Goal: Transaction & Acquisition: Obtain resource

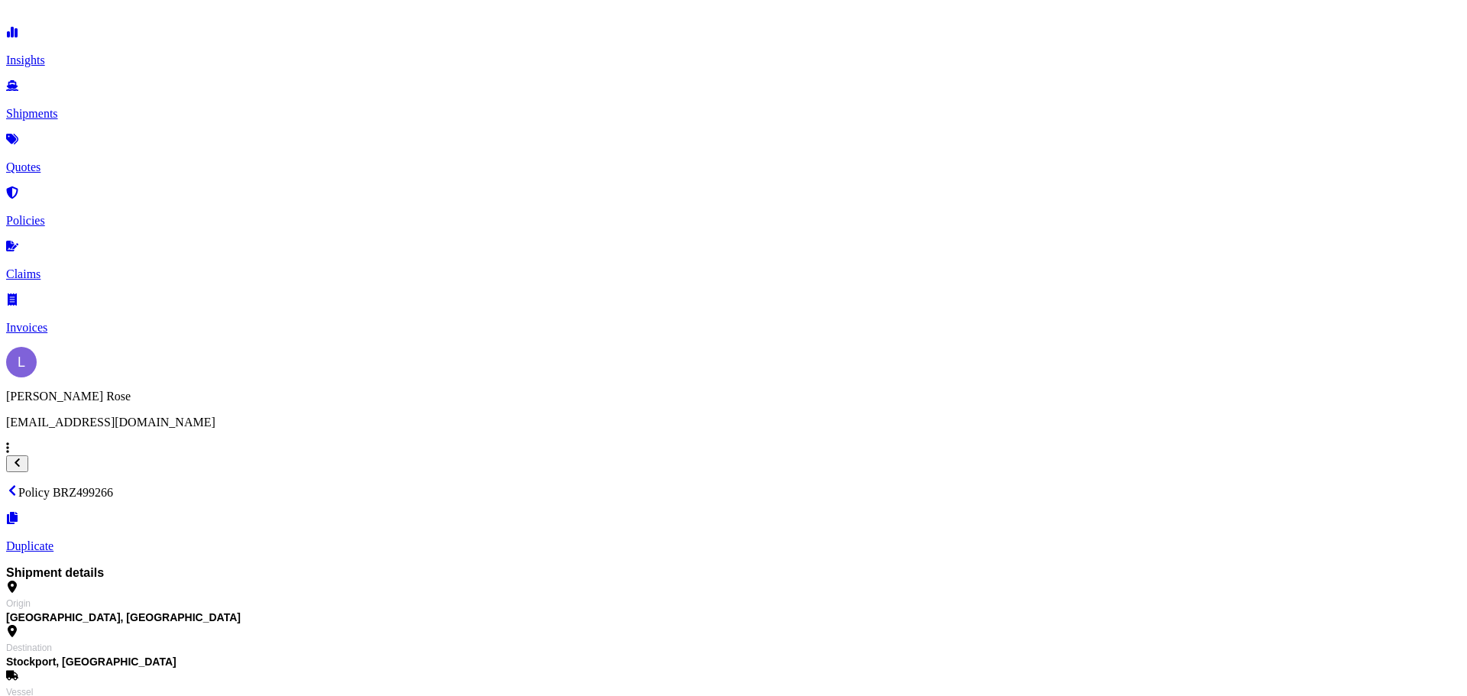
click at [85, 146] on link "Quotes" at bounding box center [733, 154] width 1455 height 40
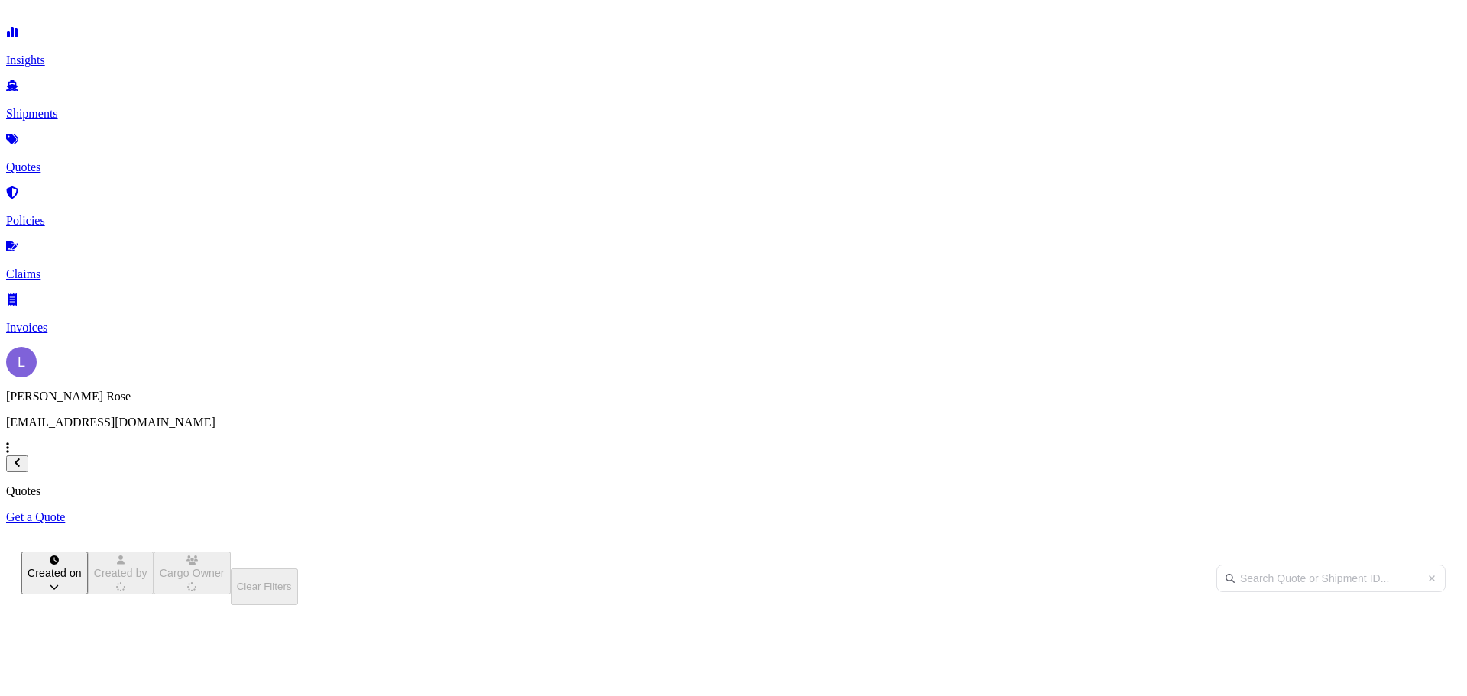
scroll to position [436, 1211]
click at [1396, 510] on link "Get a Quote" at bounding box center [733, 517] width 1455 height 14
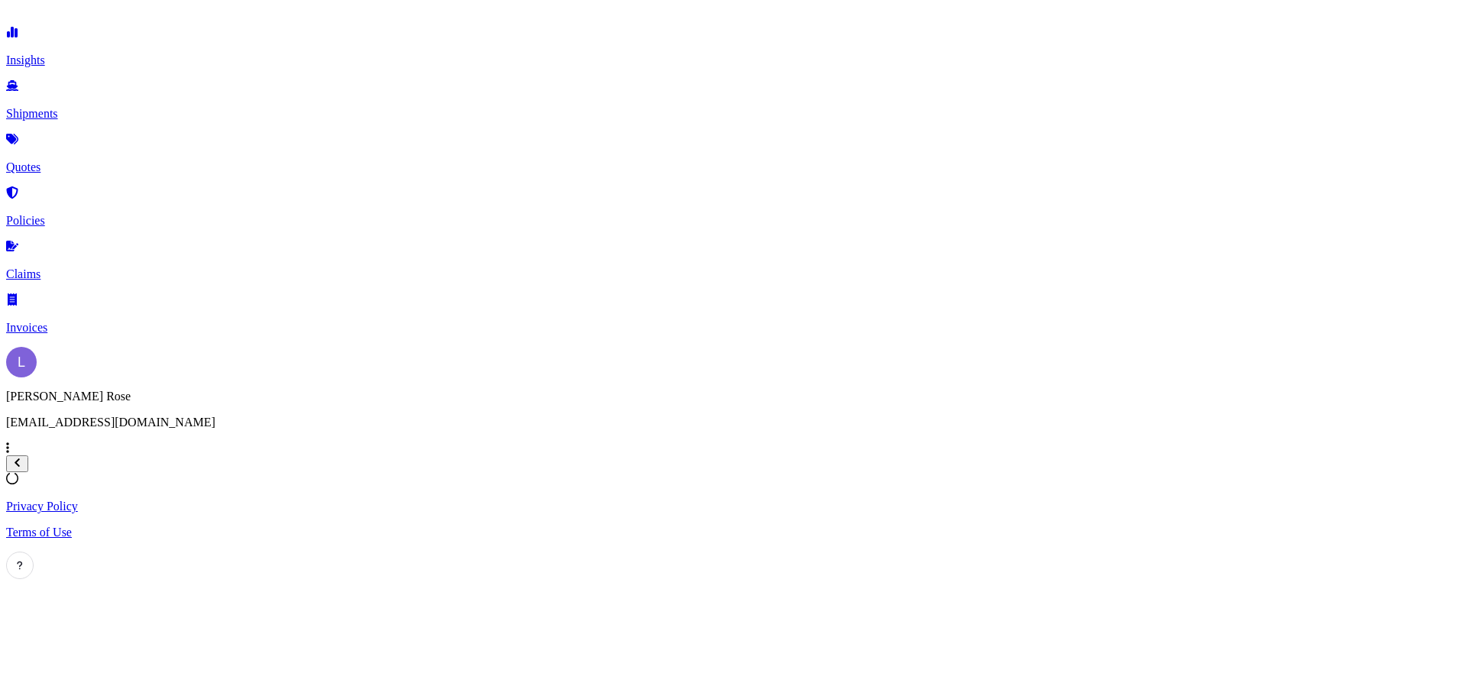
select select "Sea"
select select "1"
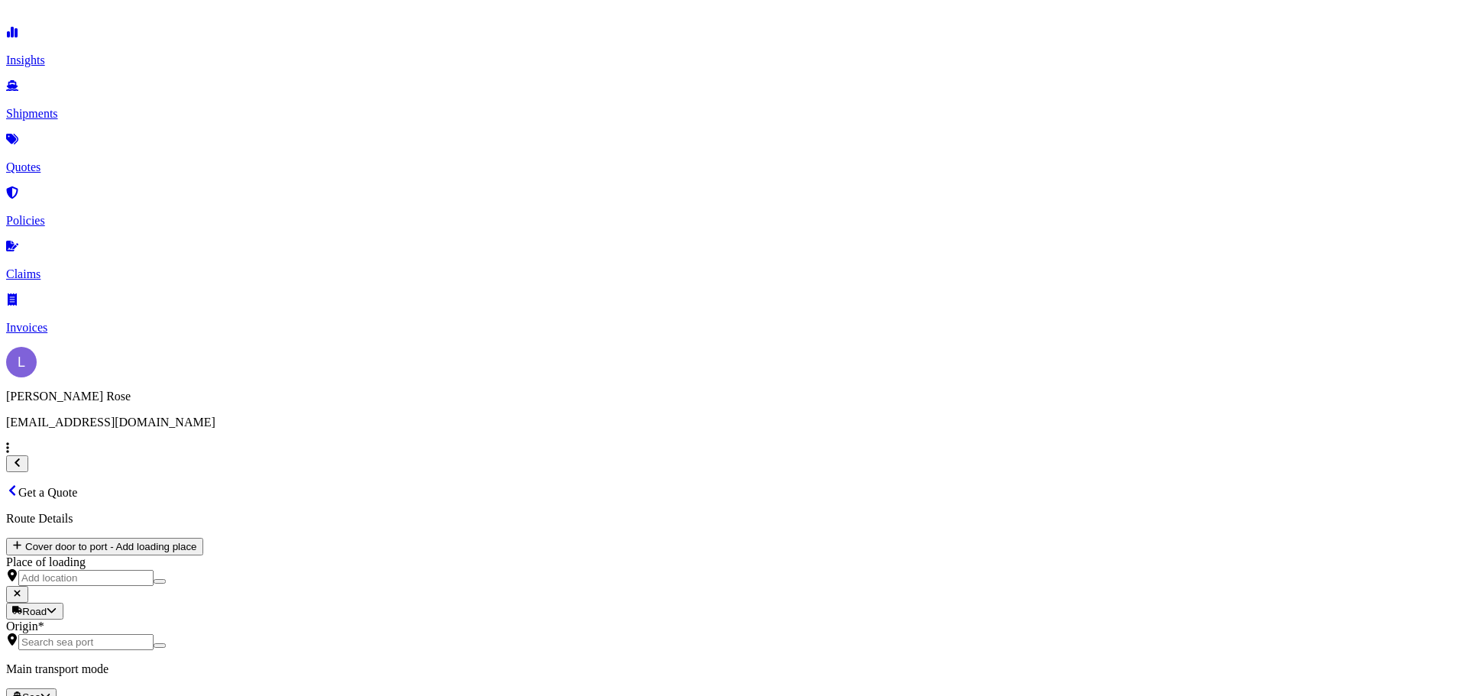
click at [300, 309] on body "Insights Shipments Quotes Policies Claims Invoices L [PERSON_NAME] [PERSON_NAME…" at bounding box center [733, 681] width 1455 height 1350
click at [277, 377] on div "Road" at bounding box center [257, 369] width 38 height 15
select select "Road"
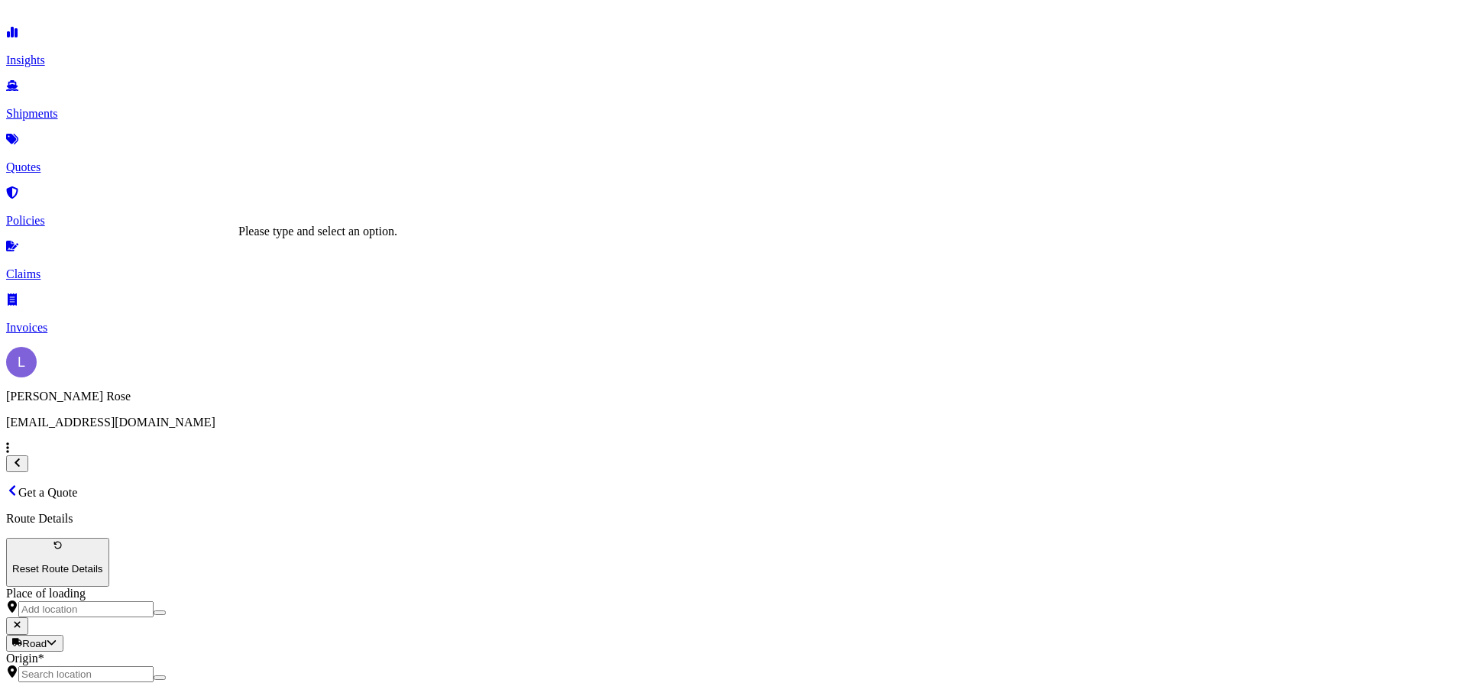
click at [154, 666] on input "Origin *" at bounding box center [85, 674] width 135 height 16
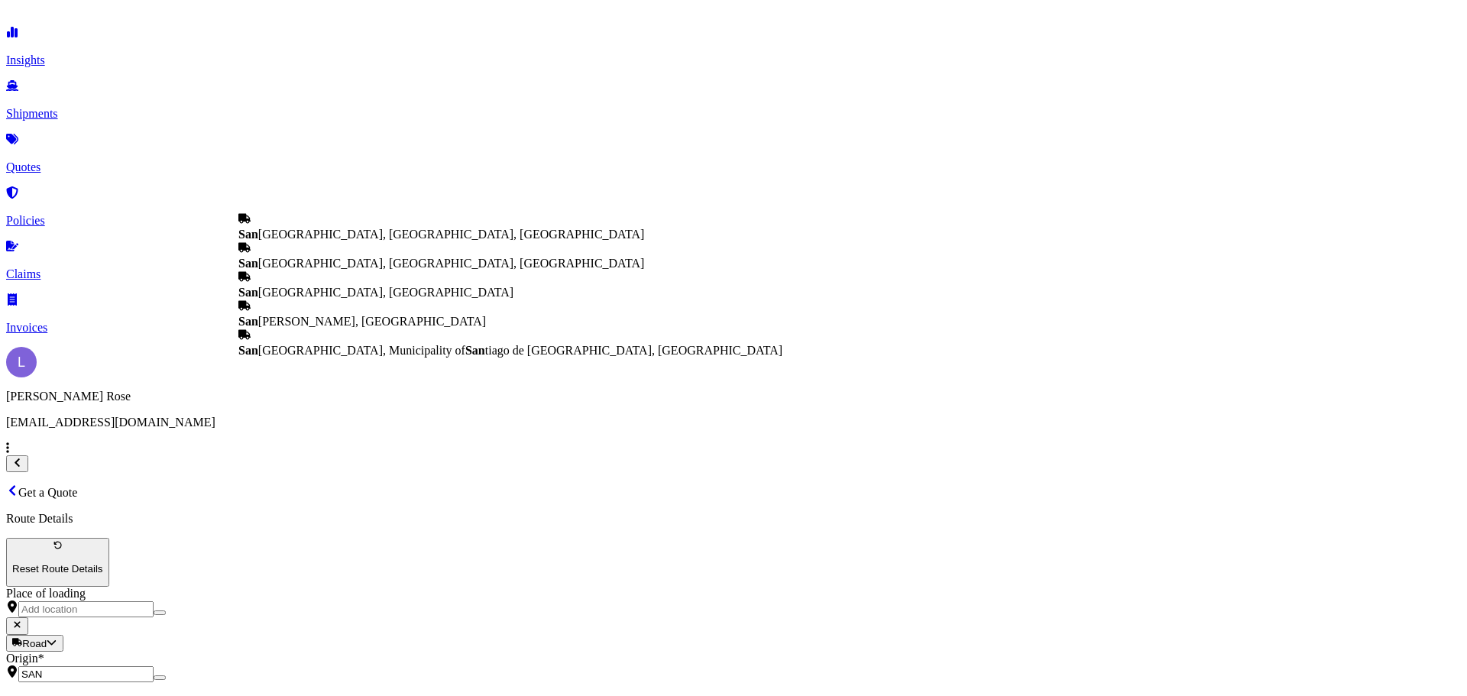
click at [356, 299] on span "[GEOGRAPHIC_DATA], [GEOGRAPHIC_DATA]" at bounding box center [375, 292] width 275 height 13
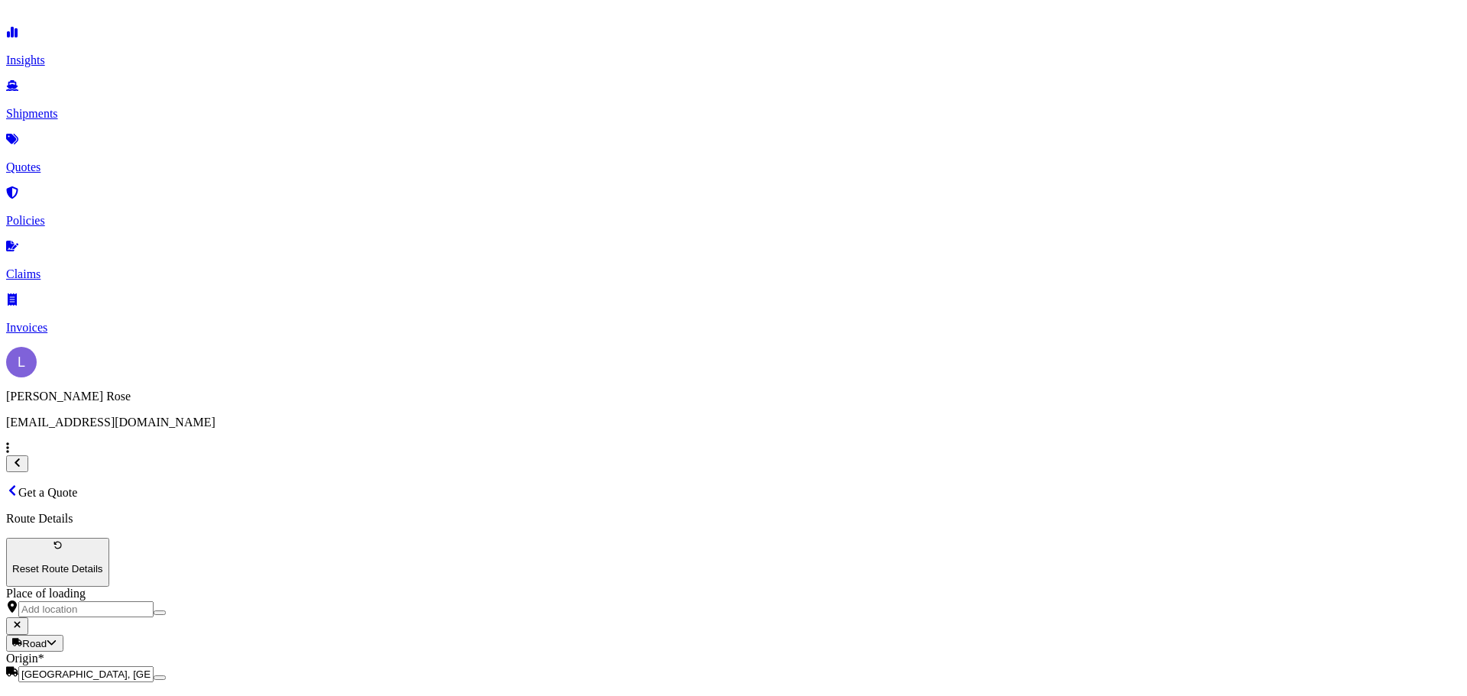
type input "[GEOGRAPHIC_DATA], [GEOGRAPHIC_DATA]"
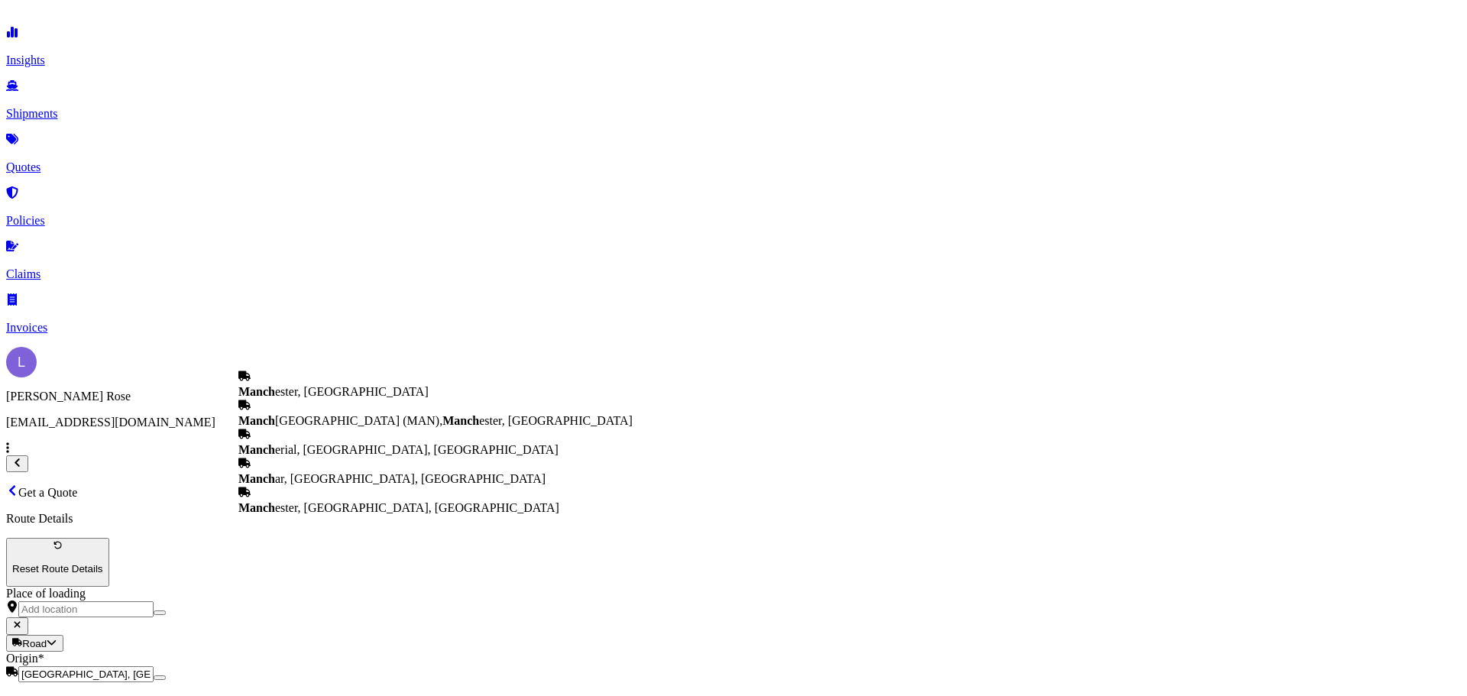
click at [354, 390] on span "Manch ester, [GEOGRAPHIC_DATA]" at bounding box center [333, 391] width 190 height 13
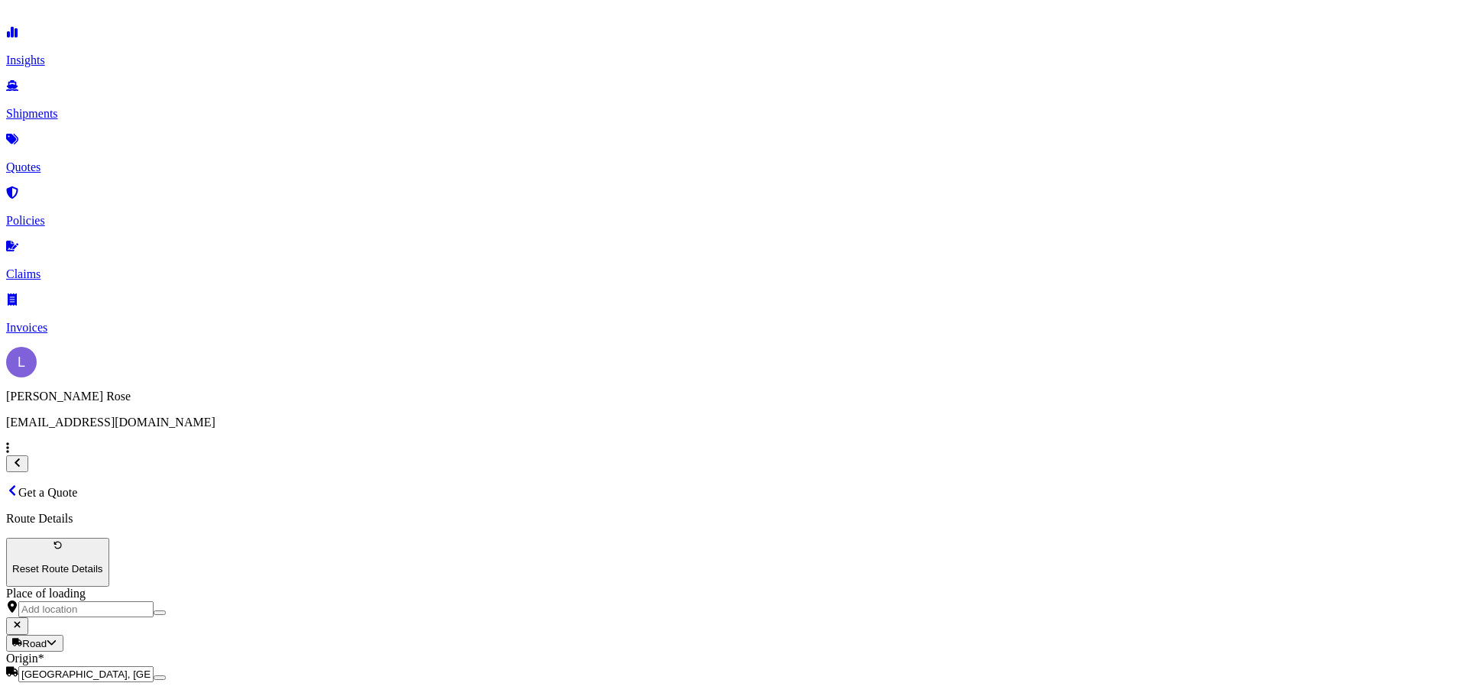
type input "[GEOGRAPHIC_DATA], [GEOGRAPHIC_DATA]"
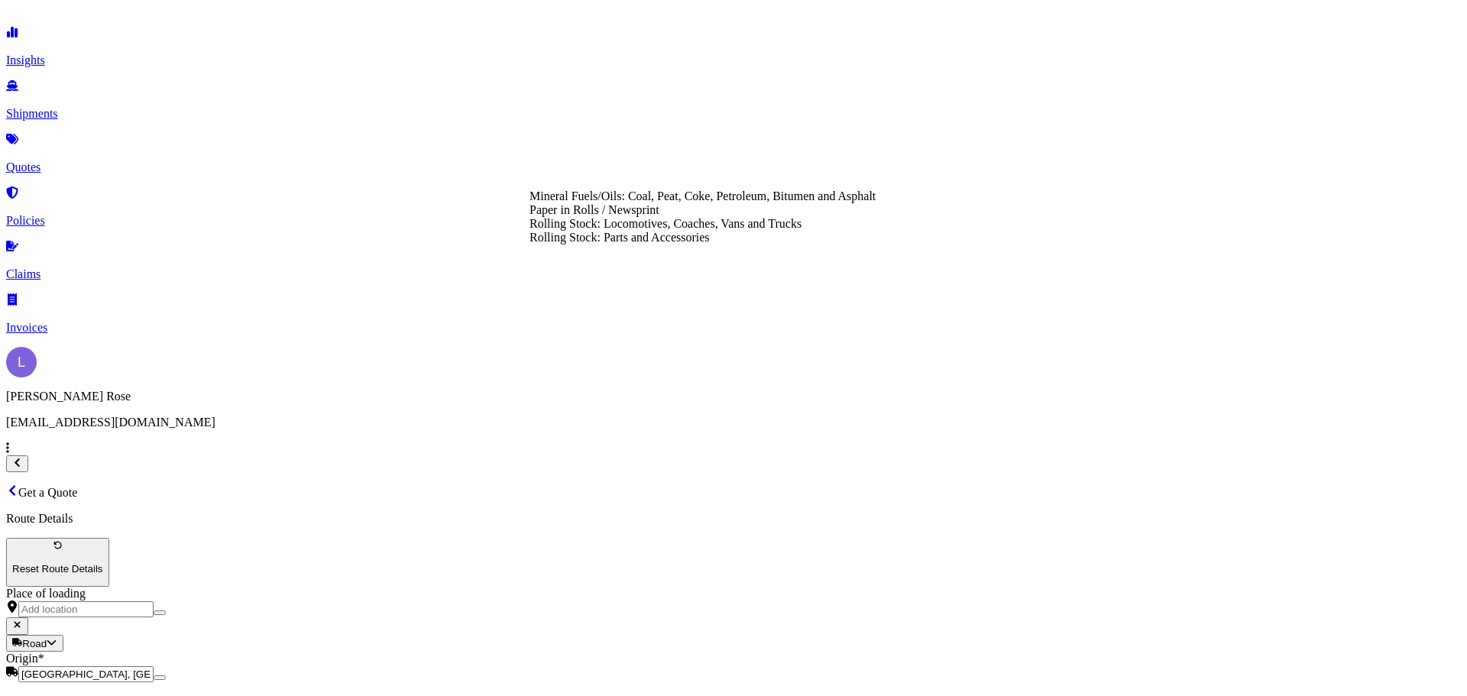
click at [650, 245] on div "Rolling Stock: Parts and Accessories" at bounding box center [703, 238] width 346 height 14
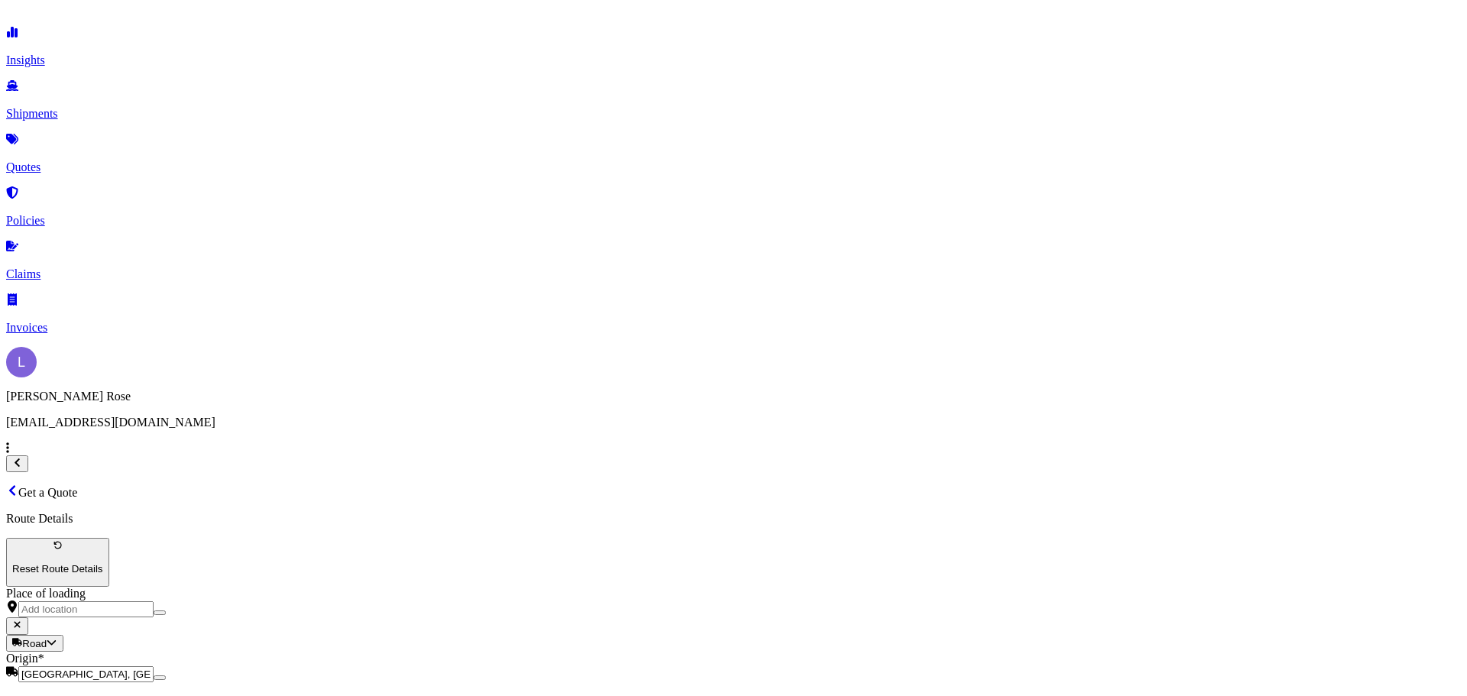
type input "Rolling Stock: Parts and Accessories"
type textarea "Rail Parts - 8607998000"
click at [566, 318] on div "€ EUR" at bounding box center [567, 315] width 64 height 29
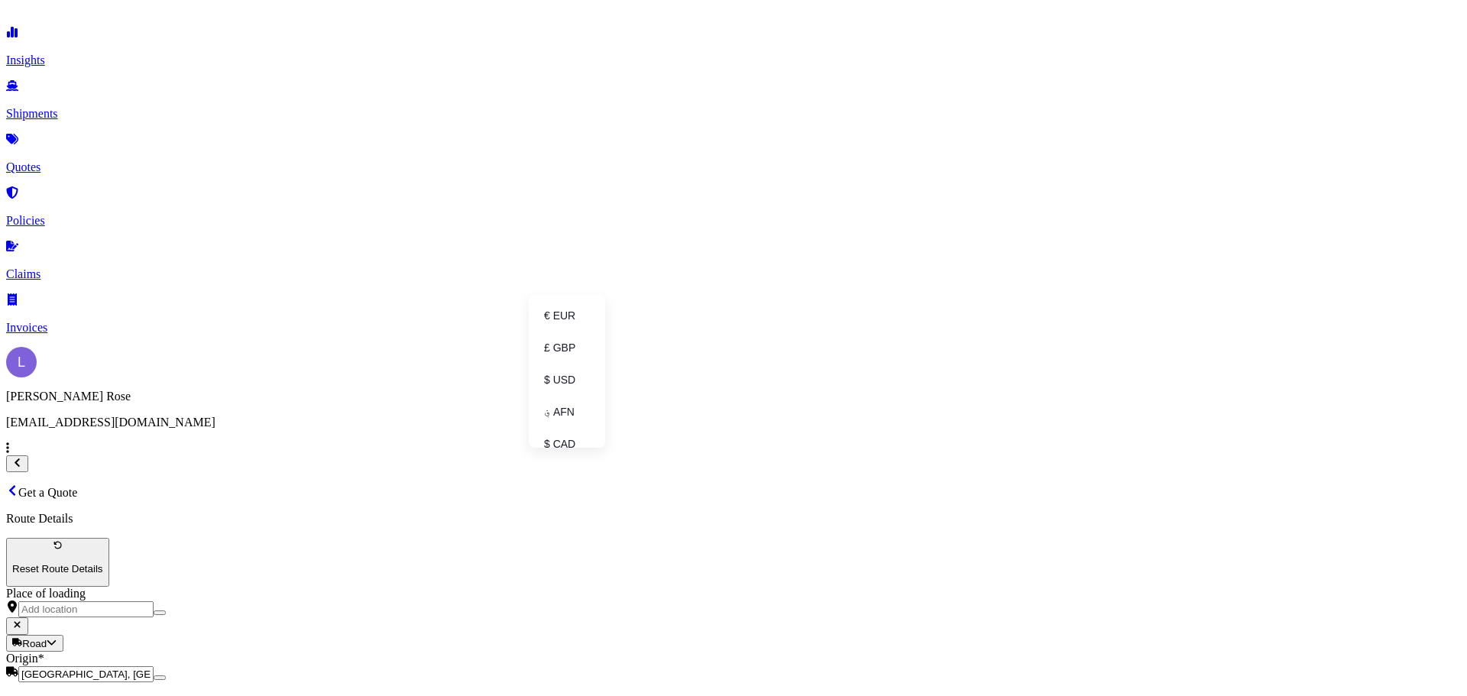
type input "€ EUR"
type input "23821.82"
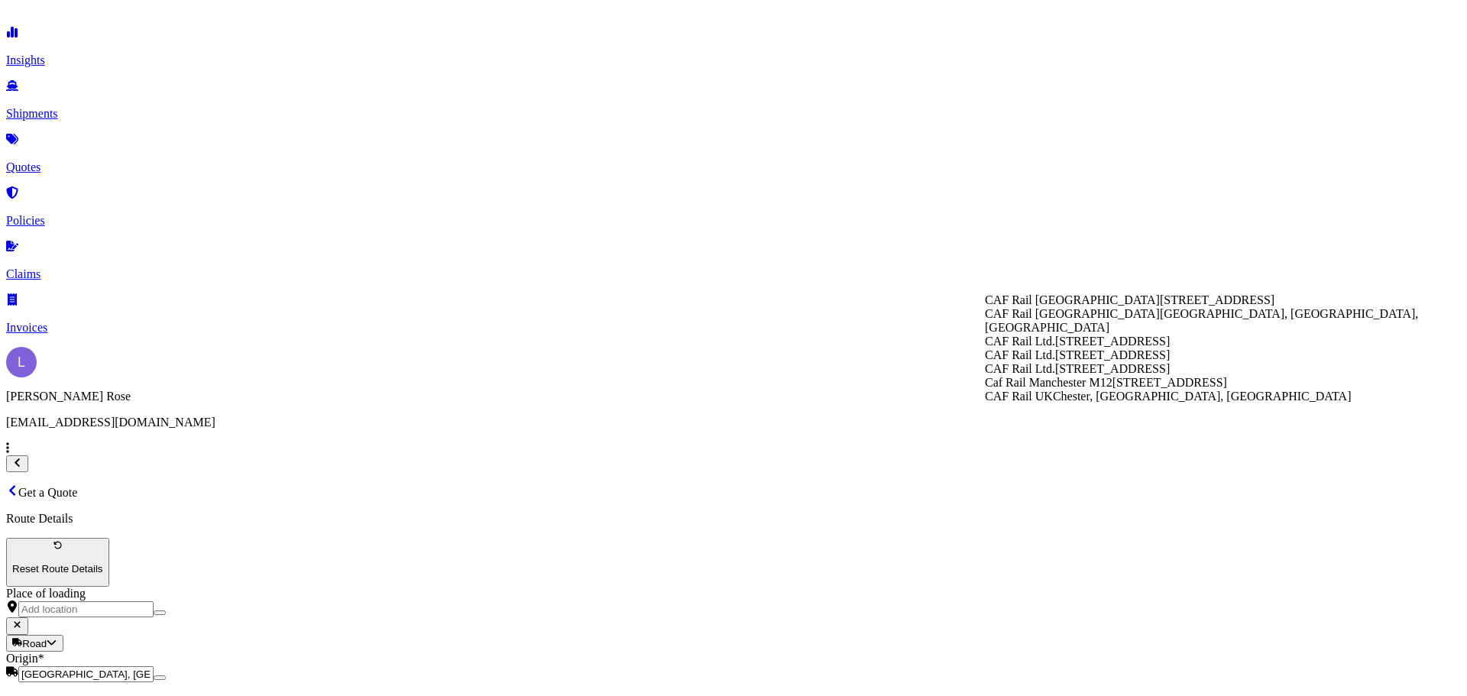
click at [1132, 390] on div "Caf Rail [STREET_ADDRESS]" at bounding box center [1226, 383] width 482 height 14
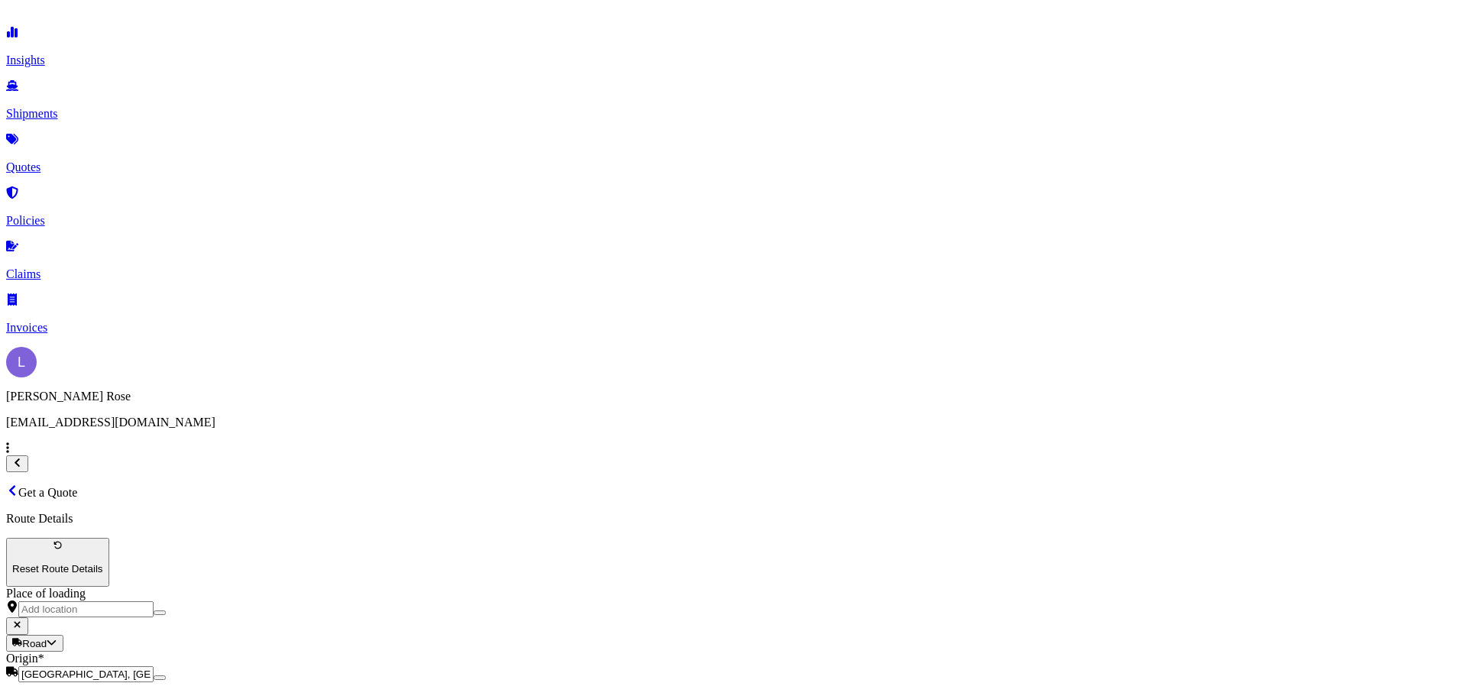
type input "Caf Rail Manchester M12"
type input "3119.68"
type input "HI85639"
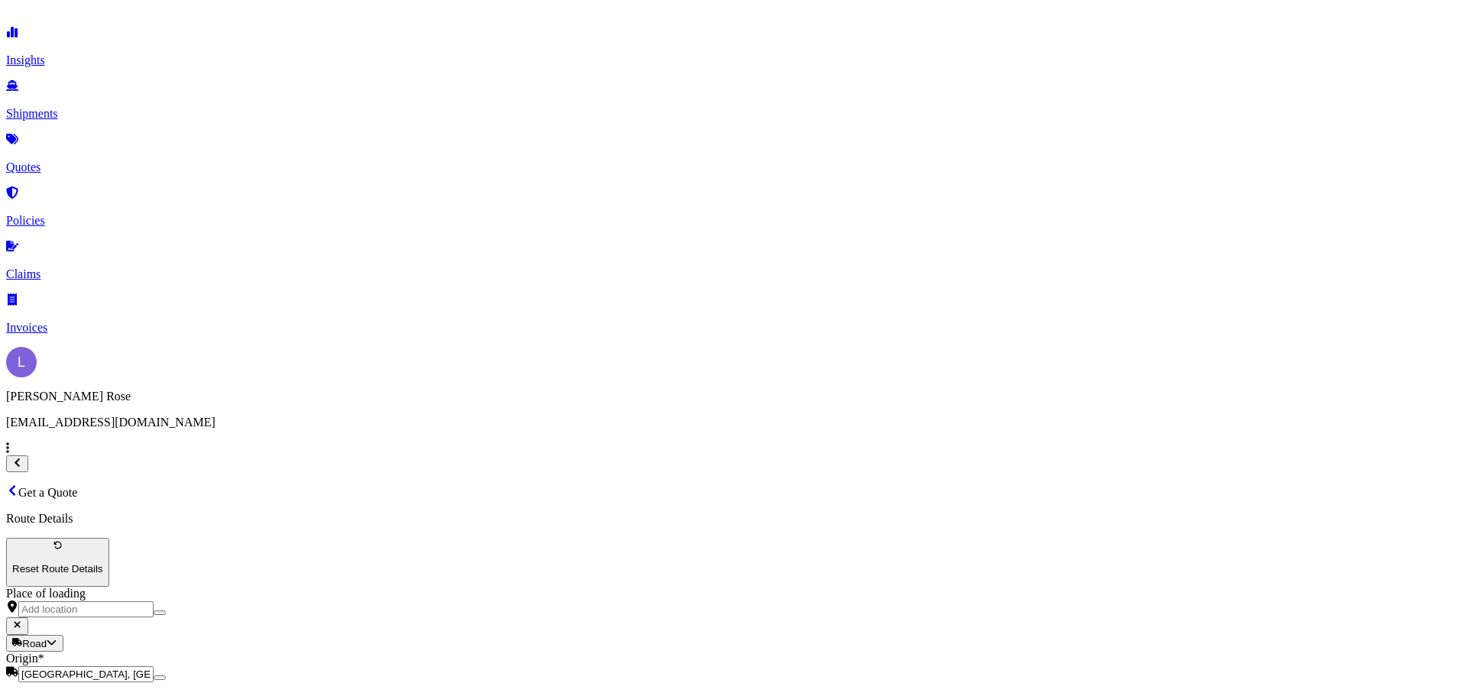
type input "Alianza"
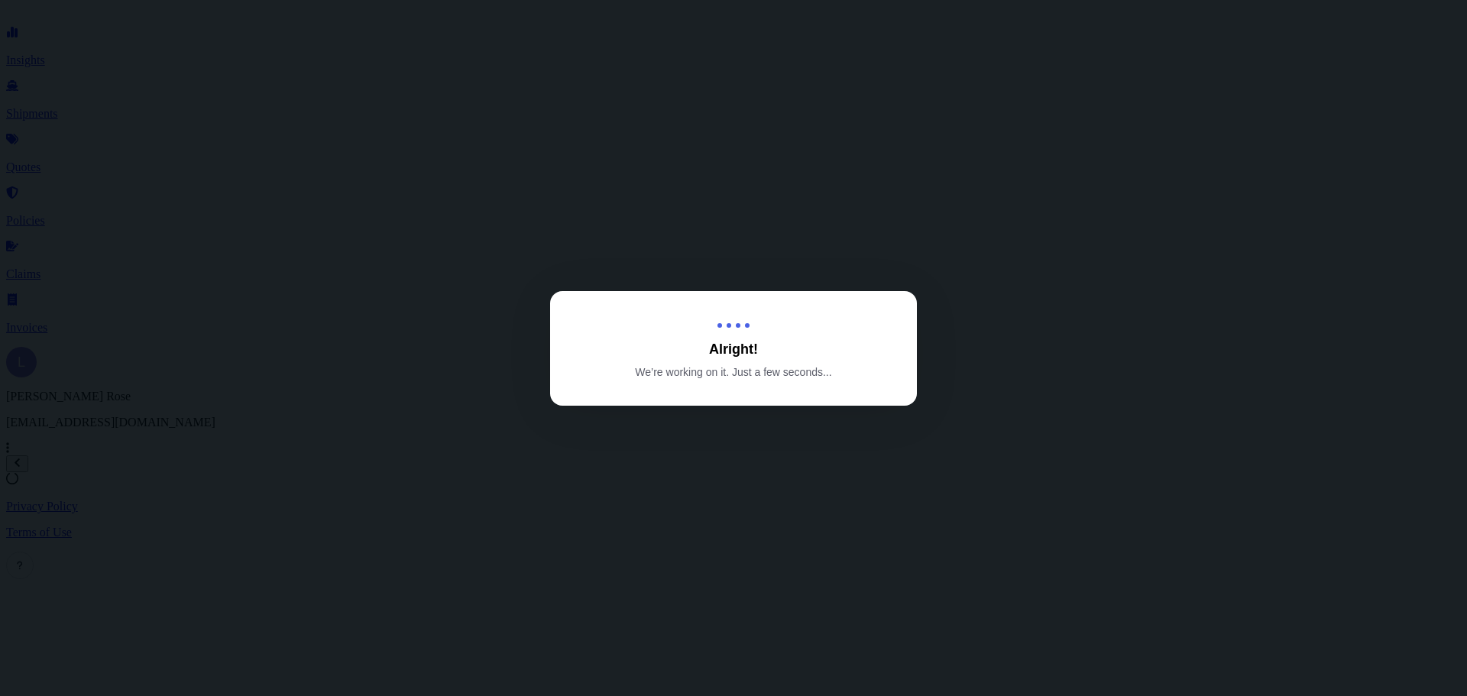
select select "Road"
select select "1"
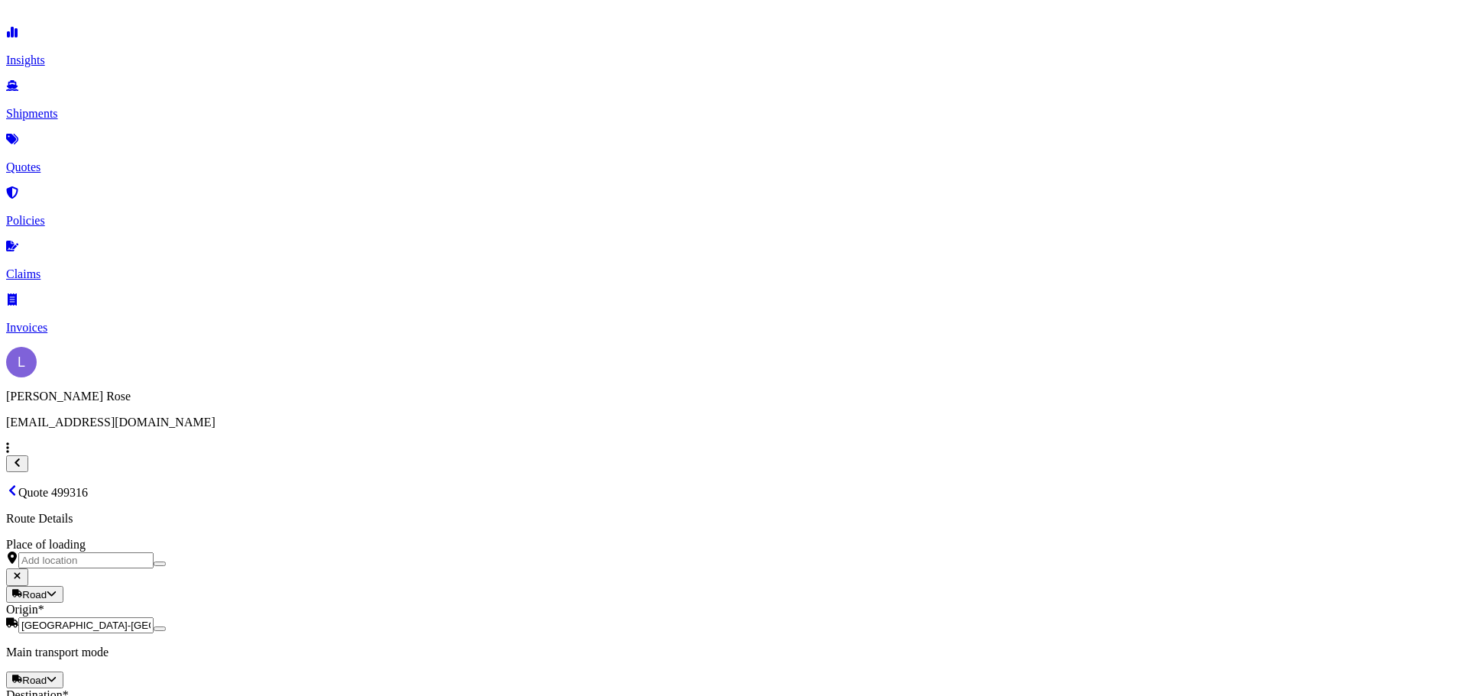
scroll to position [1729, 0]
click at [433, 304] on button "18" at bounding box center [432, 302] width 24 height 24
type input "[DATE]"
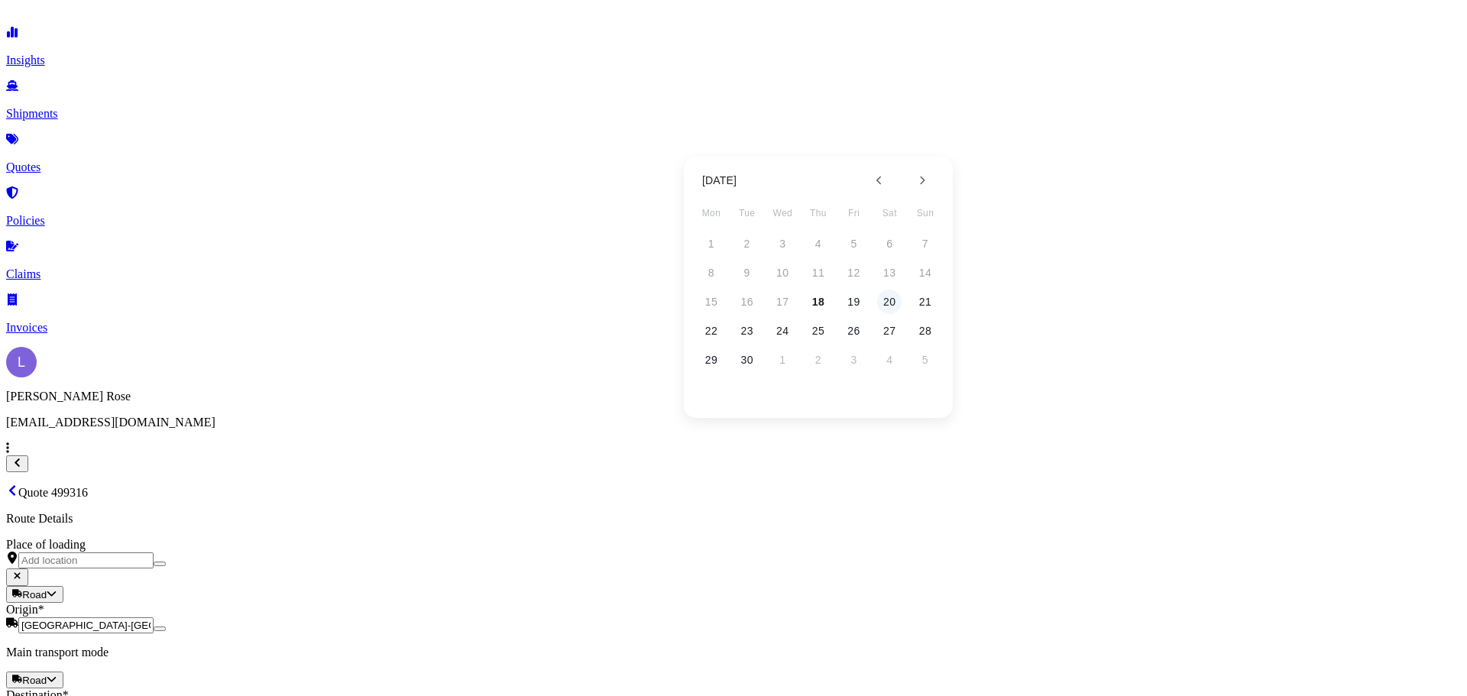
click at [884, 302] on button "20" at bounding box center [889, 302] width 24 height 24
type input "[DATE]"
click at [362, 432] on li "EXW" at bounding box center [436, 423] width 365 height 29
